Goal: Task Accomplishment & Management: Manage account settings

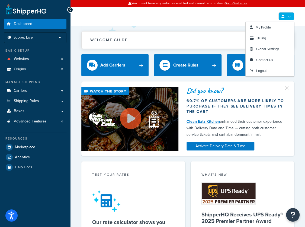
click at [282, 19] on link at bounding box center [286, 16] width 16 height 8
click at [266, 40] on link "Billing" at bounding box center [270, 38] width 48 height 11
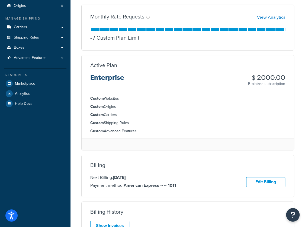
scroll to position [68, 0]
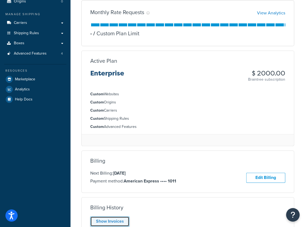
click at [109, 224] on link "Show Invoices" at bounding box center [109, 221] width 39 height 10
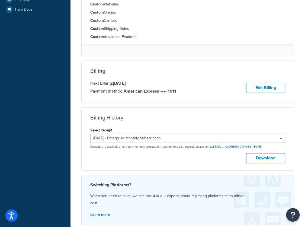
scroll to position [160, 0]
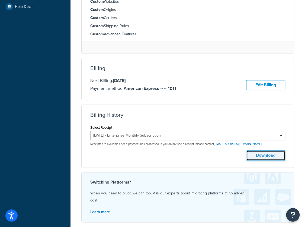
click at [268, 156] on button "Download" at bounding box center [265, 155] width 39 height 10
